Goal: Find specific fact: Find specific fact

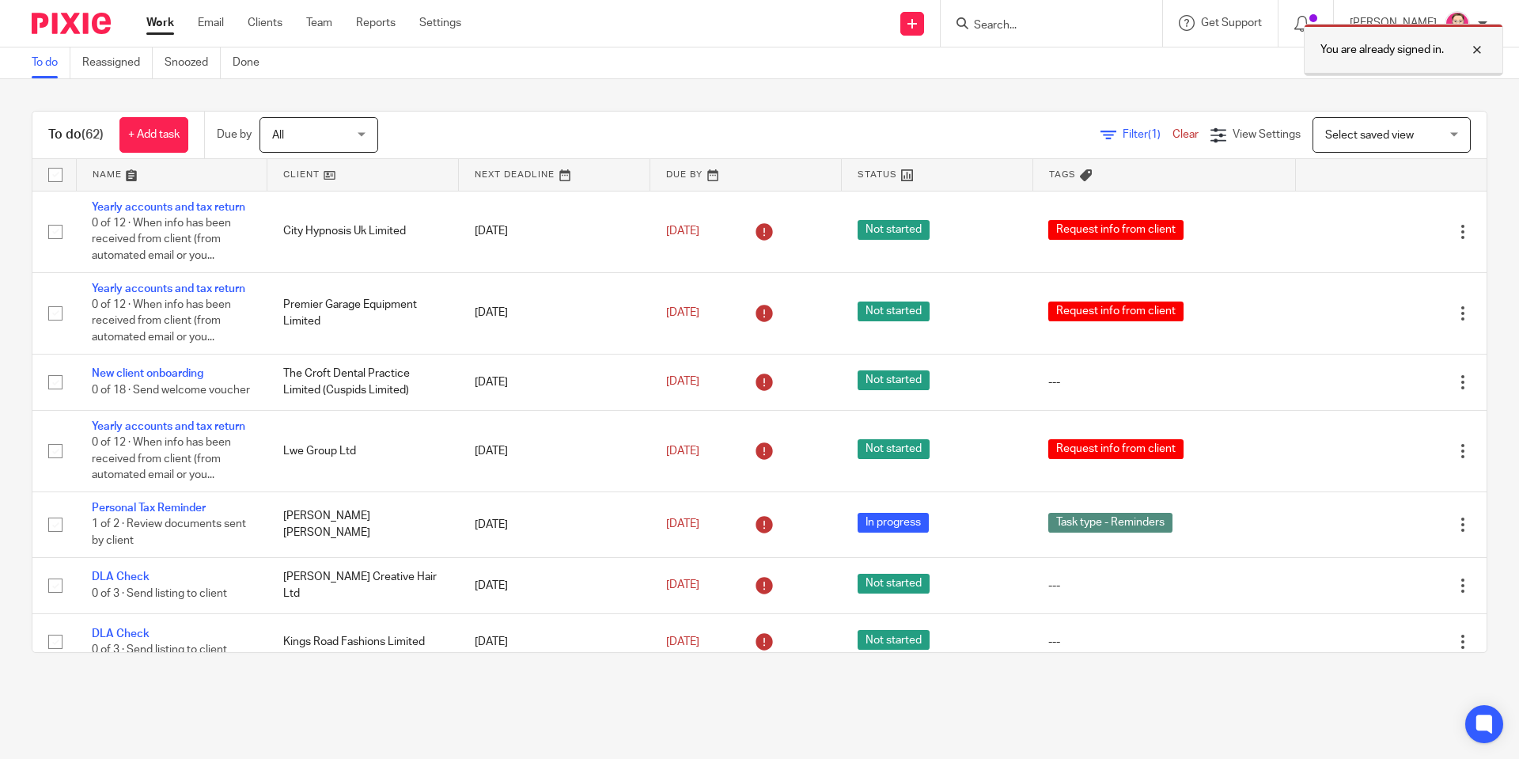
drag, startPoint x: 1480, startPoint y: 48, endPoint x: 1449, endPoint y: 50, distance: 30.9
click at [1475, 49] on div at bounding box center [1465, 49] width 43 height 19
click at [1116, 28] on div "You are already signed in." at bounding box center [1131, 46] width 744 height 60
click at [1033, 36] on div at bounding box center [1052, 23] width 222 height 47
click at [1018, 25] on input "Search" at bounding box center [1043, 26] width 142 height 14
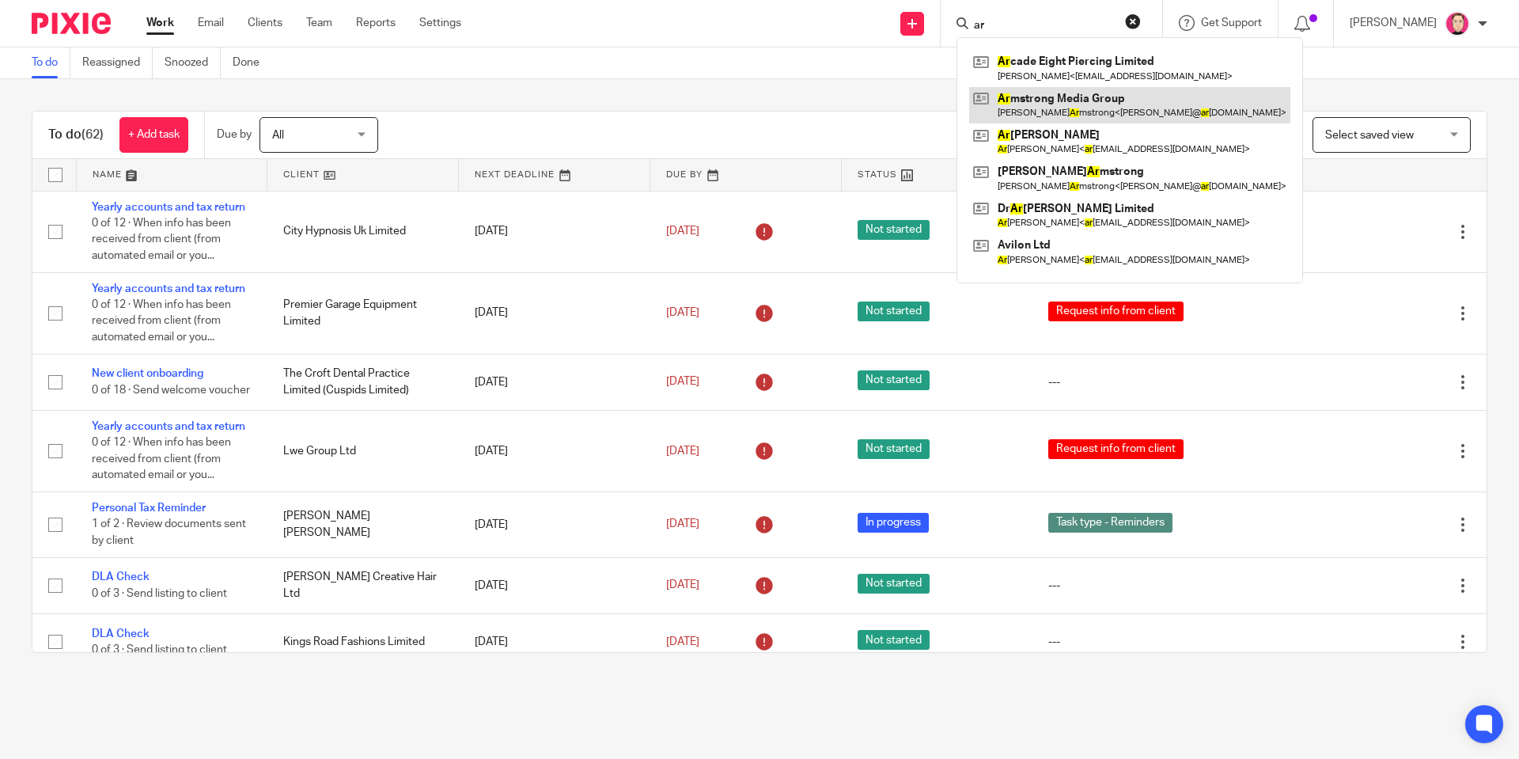
type input "ar"
click at [1129, 101] on link at bounding box center [1129, 105] width 321 height 36
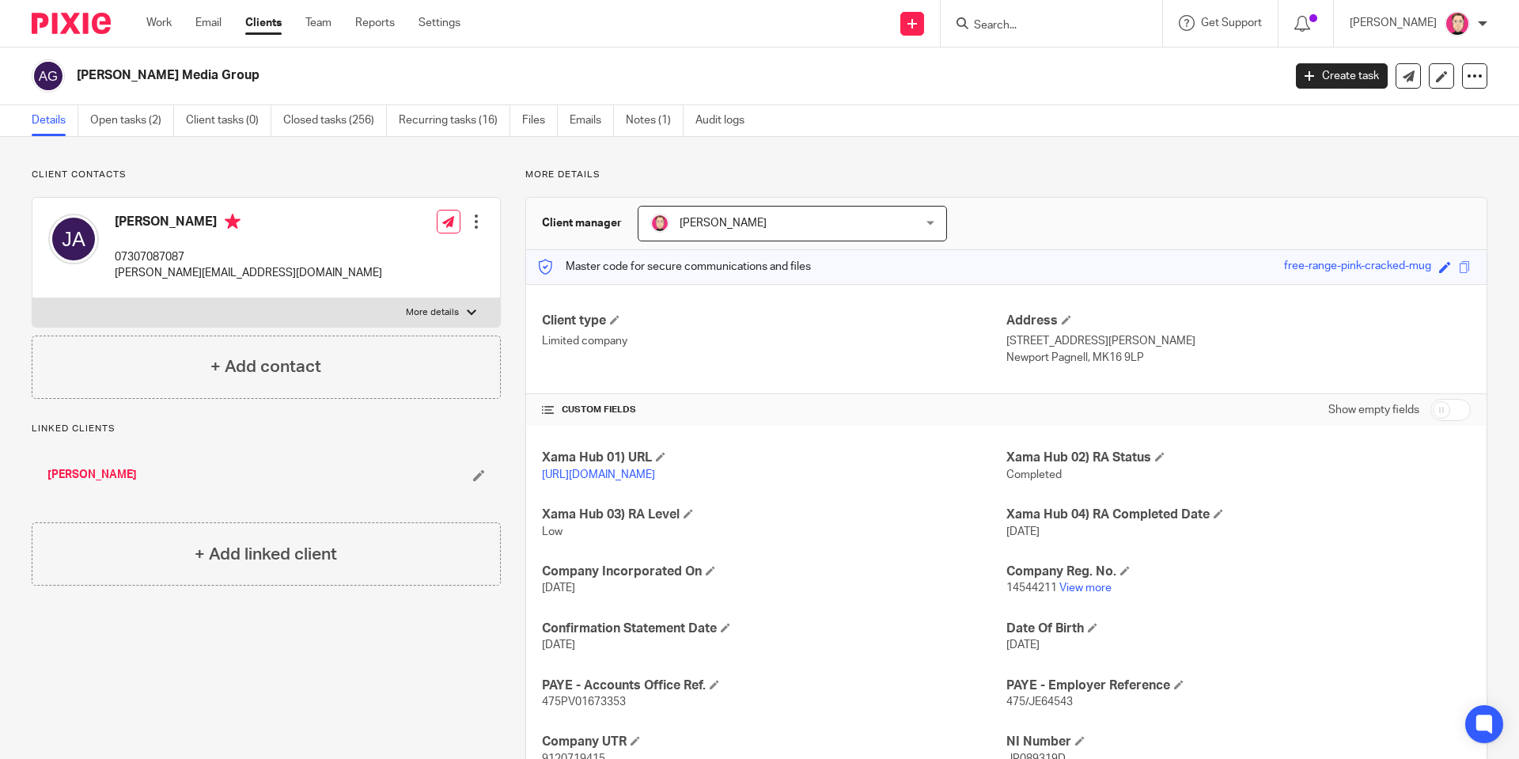
click at [583, 707] on span "475PV01673353" at bounding box center [584, 701] width 84 height 11
copy span "475PV01673353"
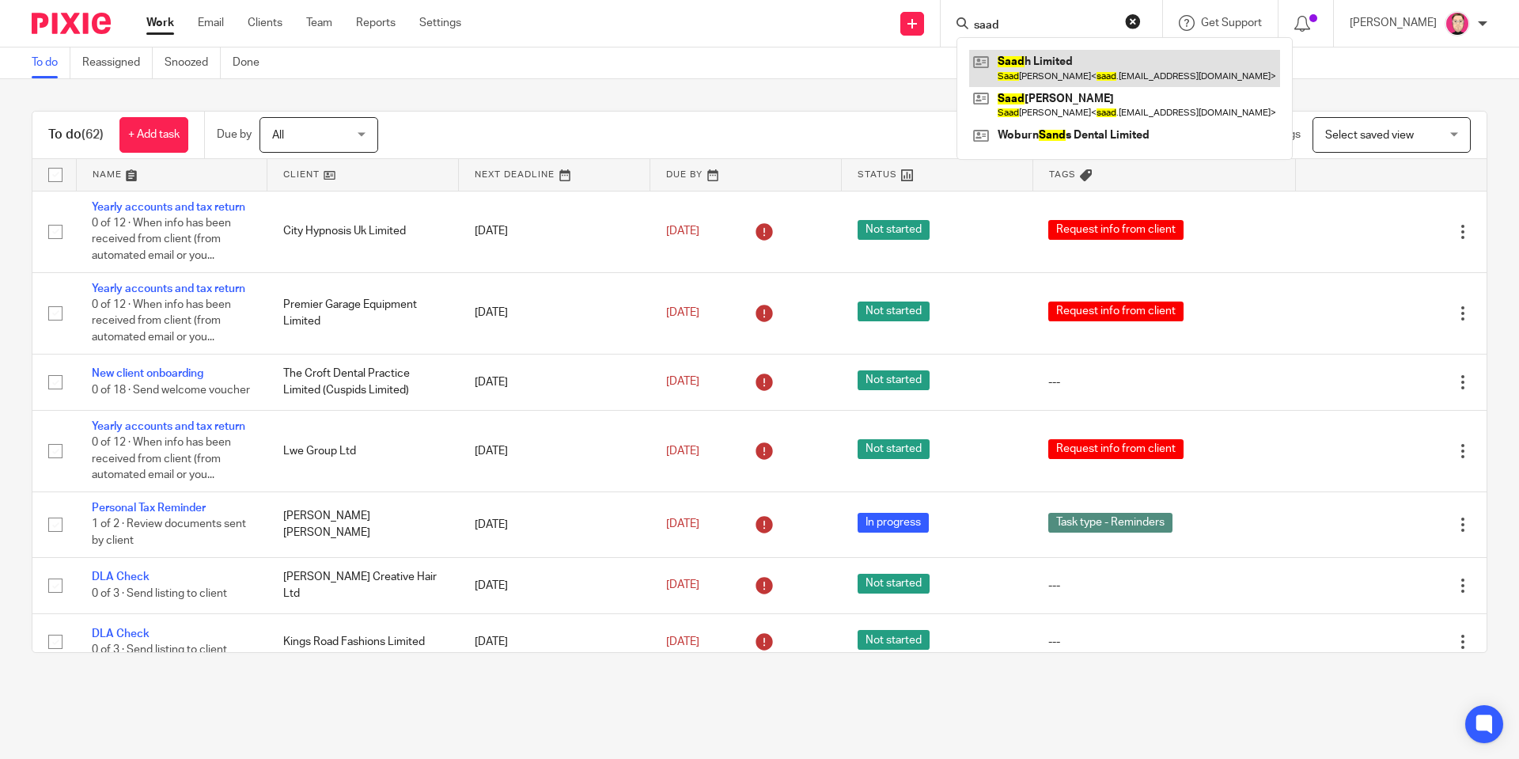
type input "saad"
click at [1093, 51] on link at bounding box center [1124, 68] width 311 height 36
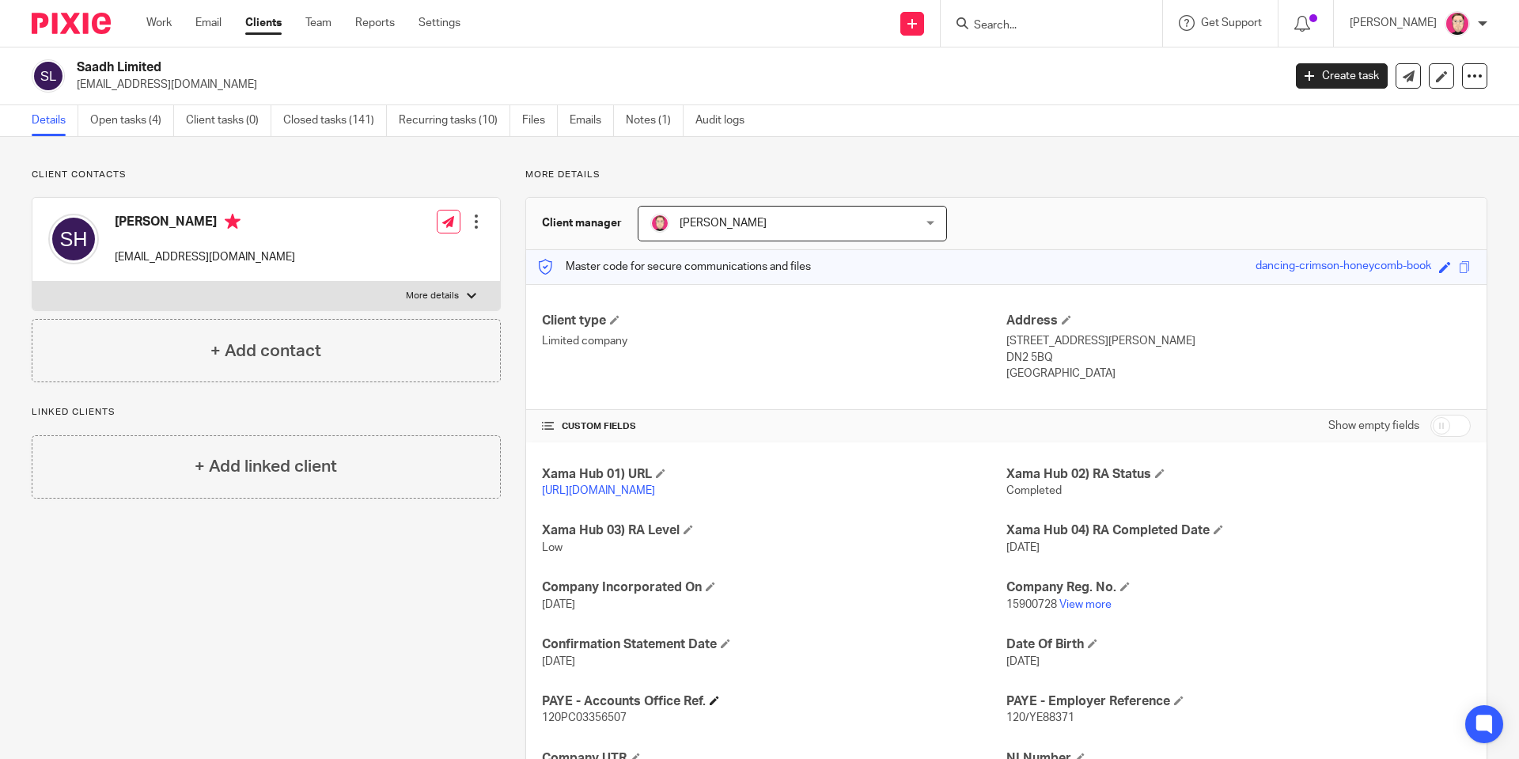
click at [581, 710] on h4 "PAYE - Accounts Office Ref." at bounding box center [774, 701] width 464 height 17
click at [583, 723] on span "120PC03356507" at bounding box center [584, 717] width 85 height 11
copy span "120PC03356507"
